Goal: Information Seeking & Learning: Learn about a topic

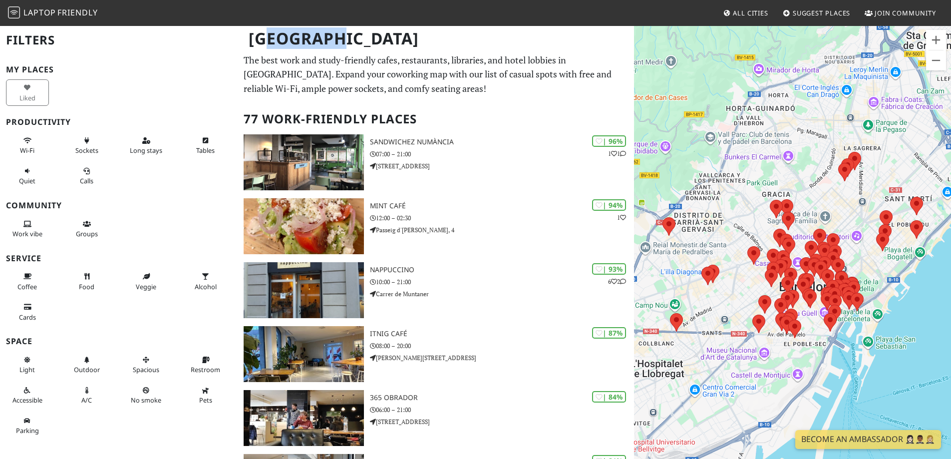
drag, startPoint x: 275, startPoint y: 62, endPoint x: 401, endPoint y: 62, distance: 126.8
click at [401, 62] on div "[GEOGRAPHIC_DATA]" at bounding box center [475, 44] width 951 height 39
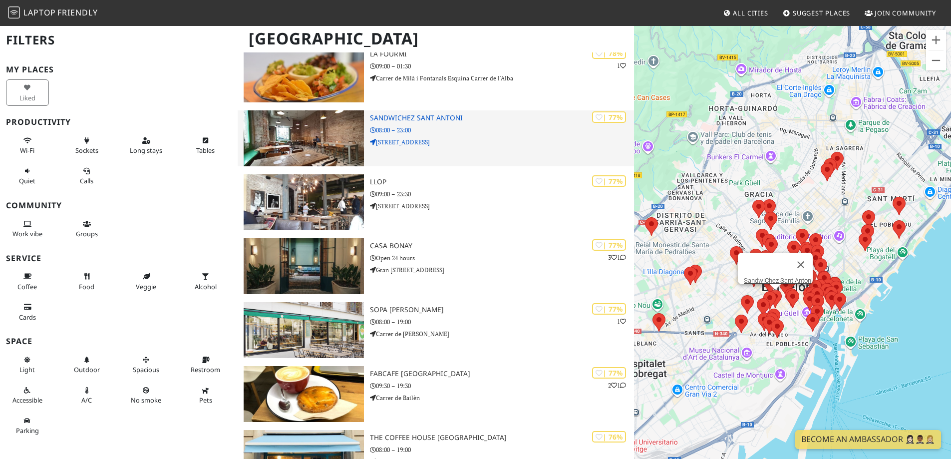
scroll to position [799, 0]
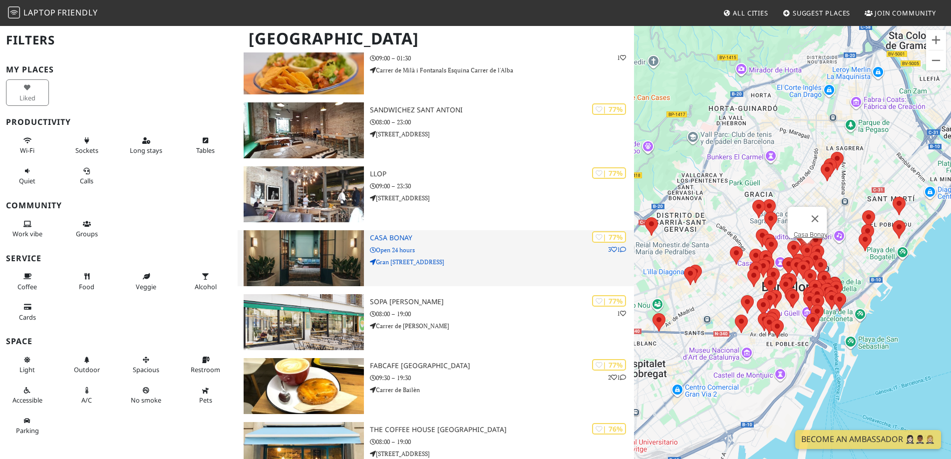
click at [482, 251] on p "Open 24 hours" at bounding box center [502, 249] width 264 height 9
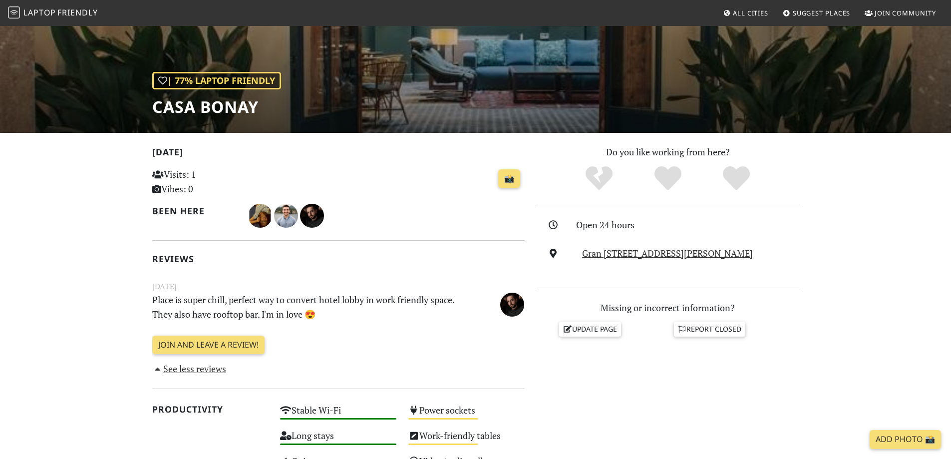
scroll to position [200, 0]
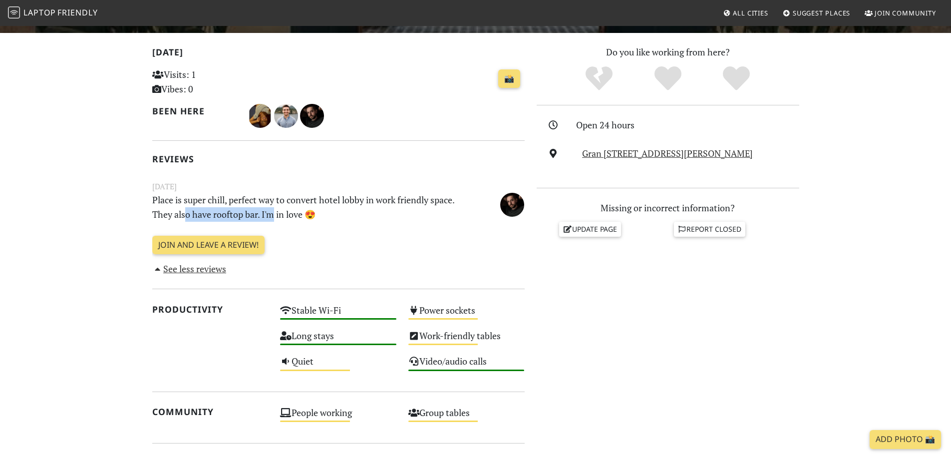
drag, startPoint x: 185, startPoint y: 217, endPoint x: 279, endPoint y: 217, distance: 94.4
click at [279, 217] on p "Place is super chill, perfect way to convert hotel lobby in work friendly space…" at bounding box center [306, 207] width 321 height 29
click at [358, 232] on div "Today Visits: 1 Vibes: 0 📸 Been here Reviews June 04, 2019 Place is super chill…" at bounding box center [338, 161] width 372 height 232
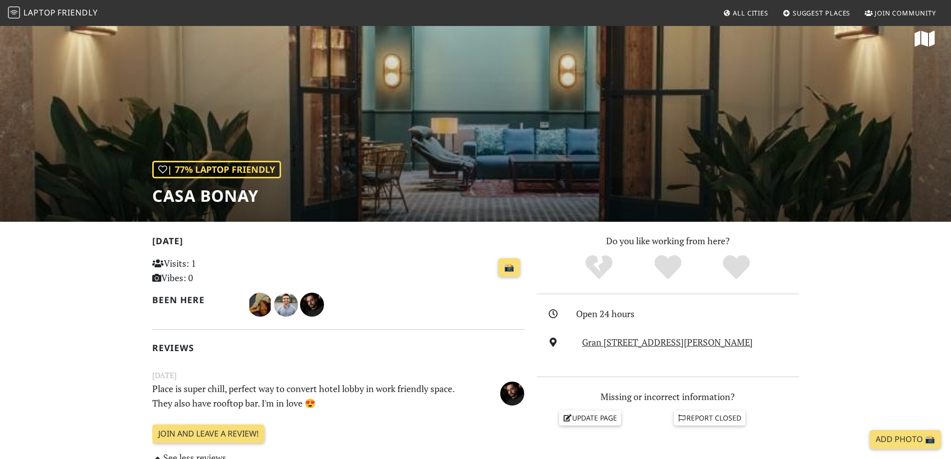
scroll to position [0, 0]
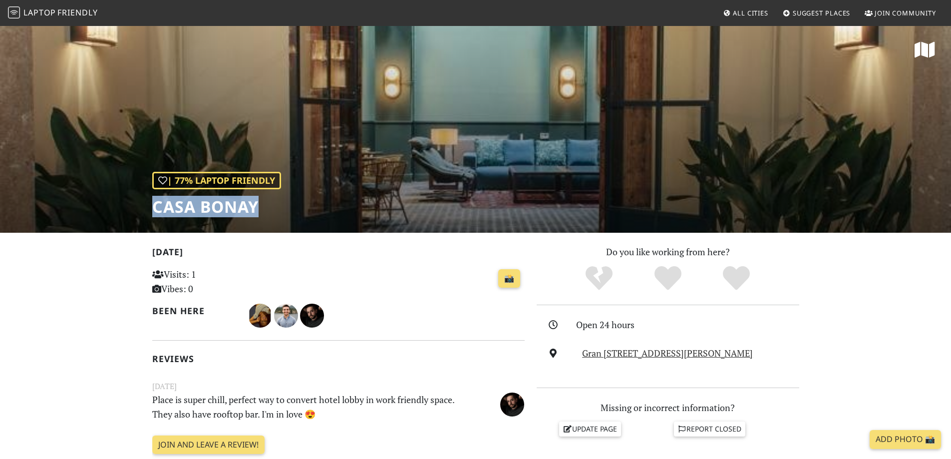
drag, startPoint x: 135, startPoint y: 203, endPoint x: 302, endPoint y: 210, distance: 166.9
click at [302, 210] on div "| 77% Laptop Friendly Casa Bonay" at bounding box center [475, 129] width 951 height 208
copy h1 "Casa Bonay"
